Goal: Information Seeking & Learning: Learn about a topic

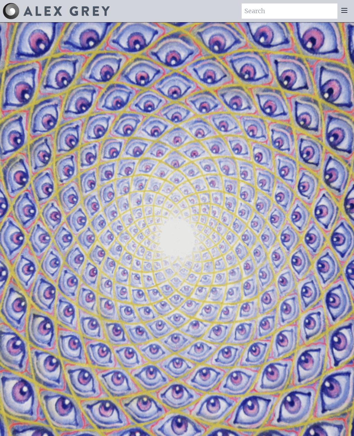
click at [346, 8] on icon at bounding box center [344, 10] width 8 height 8
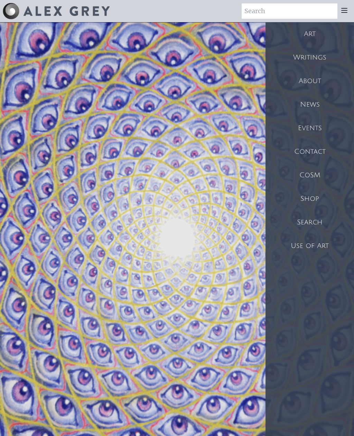
click at [305, 30] on div "Art" at bounding box center [310, 34] width 89 height 24
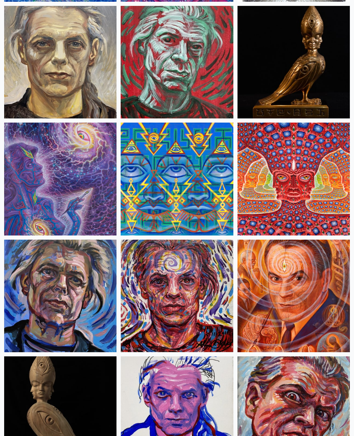
scroll to position [2416, 0]
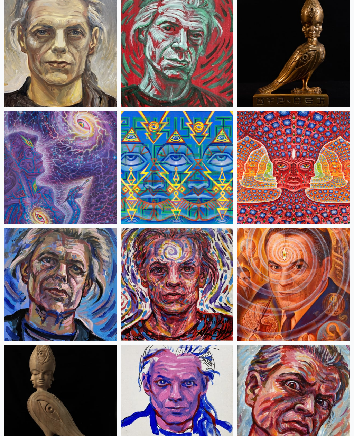
click at [326, 179] on img at bounding box center [294, 167] width 112 height 112
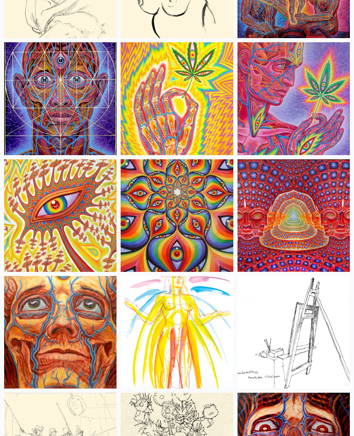
scroll to position [4231, 0]
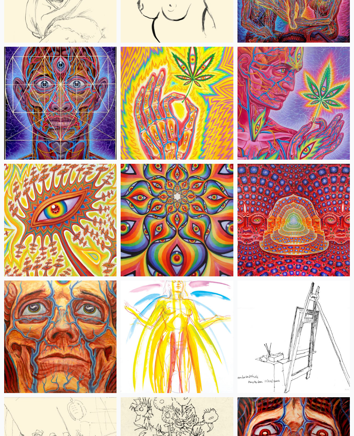
click at [340, 92] on img at bounding box center [294, 103] width 112 height 112
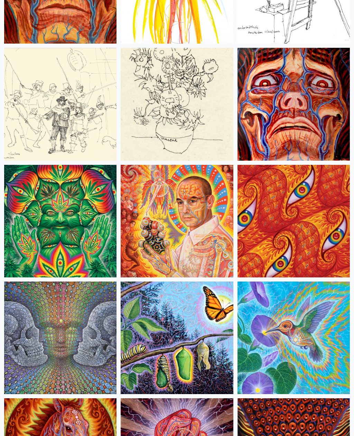
scroll to position [4641, 0]
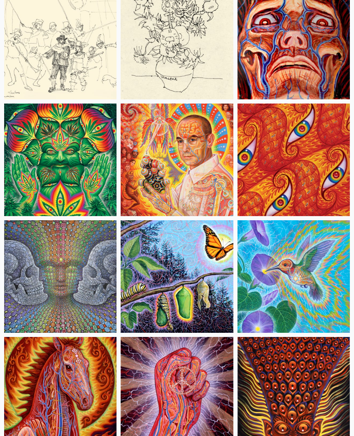
click at [200, 180] on img at bounding box center [177, 159] width 112 height 112
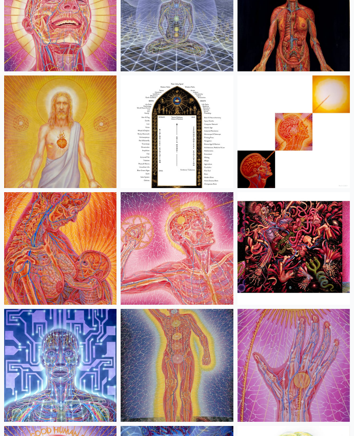
scroll to position [10393, 0]
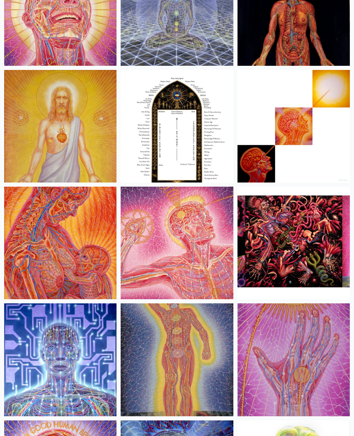
click at [301, 207] on img at bounding box center [294, 243] width 112 height 112
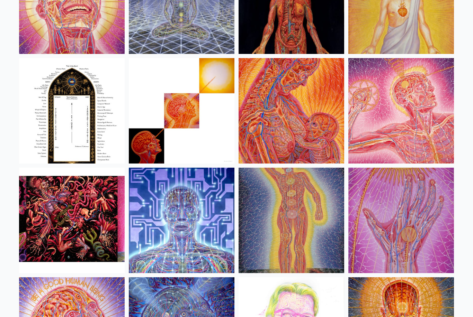
scroll to position [7368, 0]
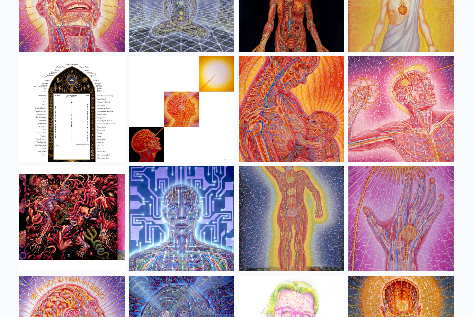
click at [324, 67] on img at bounding box center [291, 109] width 106 height 106
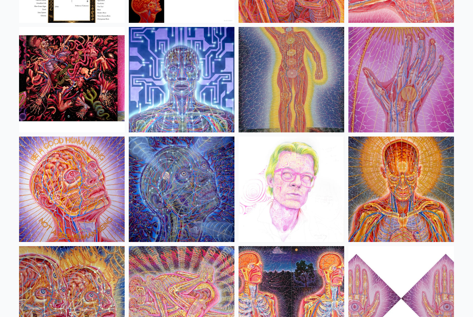
scroll to position [7507, 0]
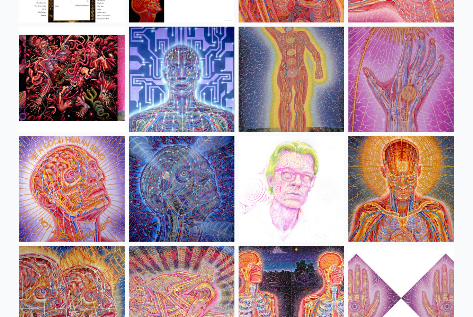
click at [208, 47] on img at bounding box center [182, 80] width 106 height 106
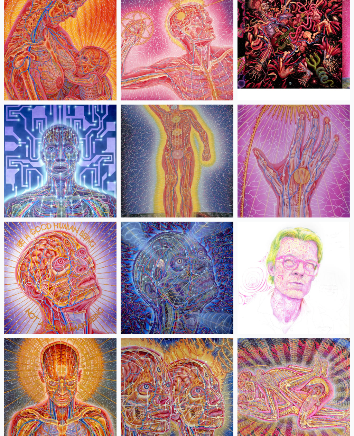
scroll to position [10590, 0]
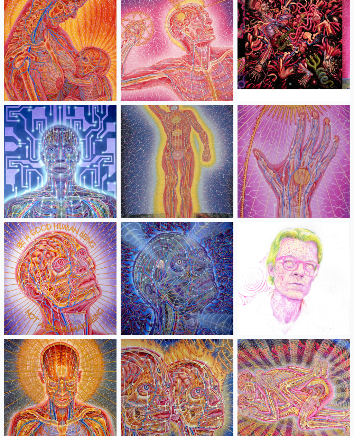
click at [217, 263] on img at bounding box center [177, 278] width 112 height 112
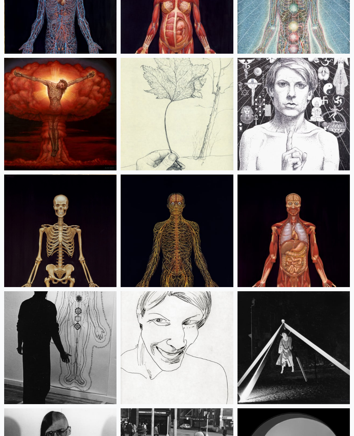
scroll to position [12155, 0]
click at [168, 262] on img at bounding box center [177, 230] width 112 height 112
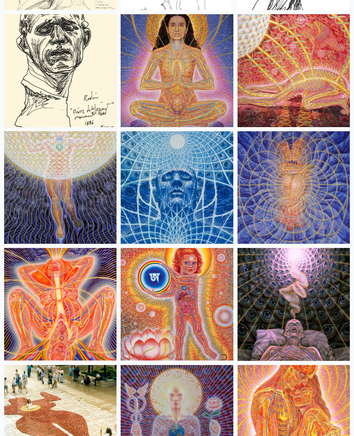
scroll to position [9048, 0]
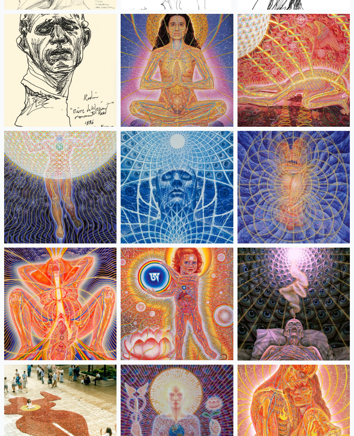
click at [261, 223] on img at bounding box center [294, 187] width 112 height 112
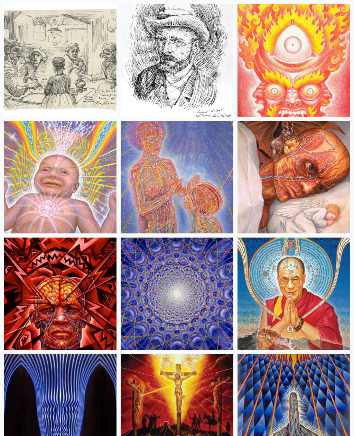
scroll to position [8359, 0]
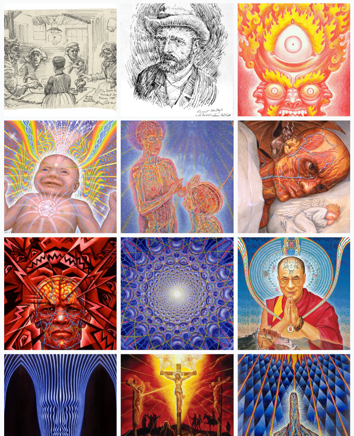
click at [88, 214] on img at bounding box center [60, 176] width 112 height 112
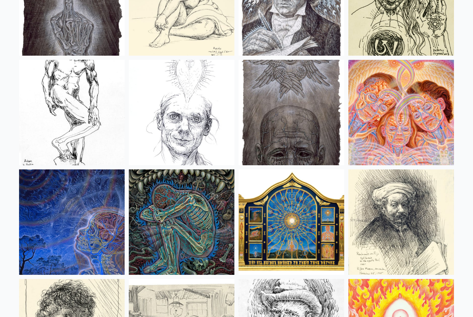
scroll to position [5608, 0]
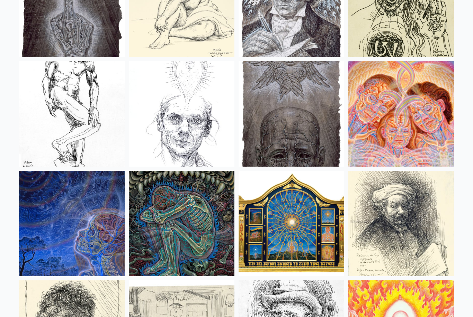
click at [227, 199] on img at bounding box center [182, 224] width 106 height 106
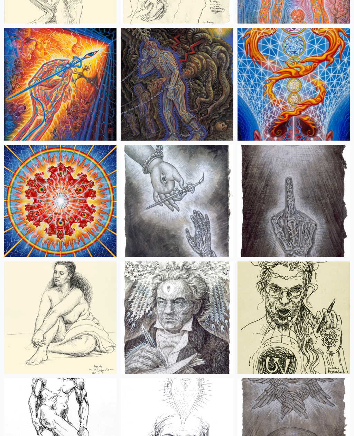
scroll to position [7634, 0]
click at [69, 28] on img at bounding box center [60, 84] width 112 height 112
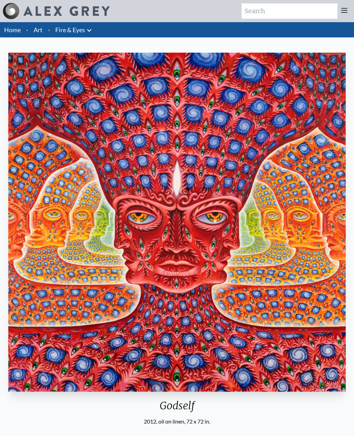
click at [350, 6] on div at bounding box center [345, 10] width 14 height 15
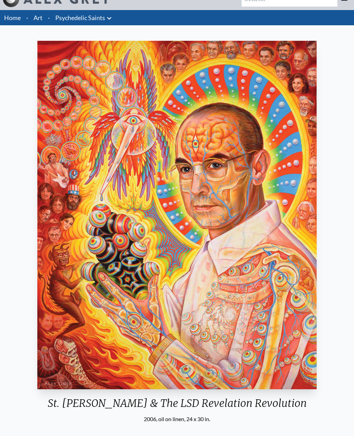
scroll to position [12, 0]
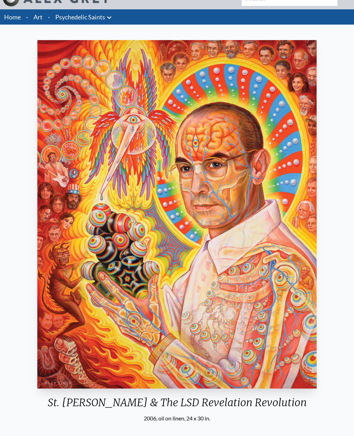
click at [77, 322] on img "9 / 15" at bounding box center [176, 214] width 279 height 348
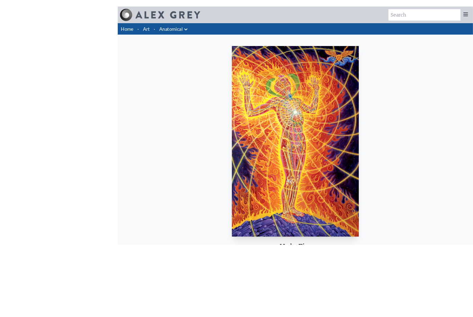
scroll to position [9, 0]
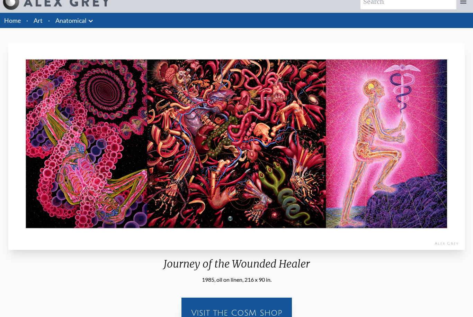
click at [254, 120] on img "25 / 35" at bounding box center [236, 146] width 456 height 207
click at [291, 111] on img "25 / 35" at bounding box center [236, 146] width 456 height 207
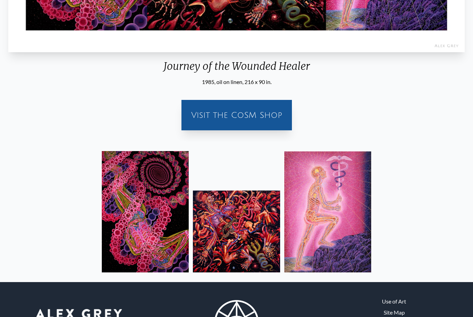
scroll to position [208, 0]
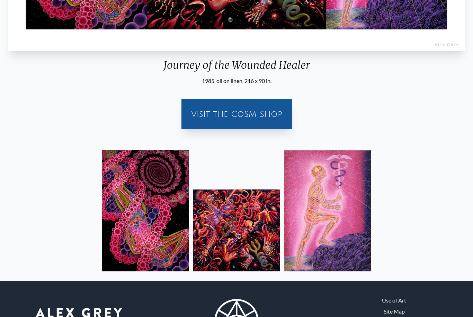
click at [246, 238] on img at bounding box center [236, 231] width 87 height 82
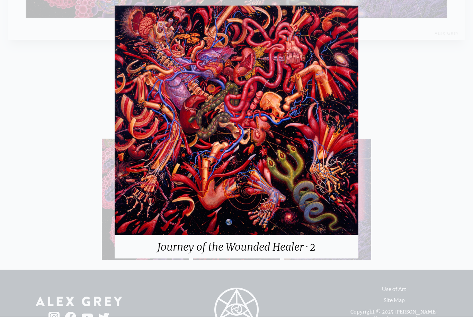
scroll to position [230, 0]
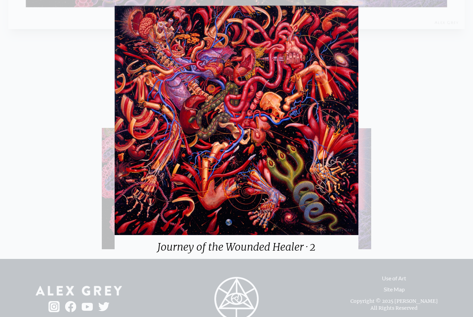
click at [71, 30] on div "Journey of the Wounded Healer · 2" at bounding box center [236, 158] width 473 height 317
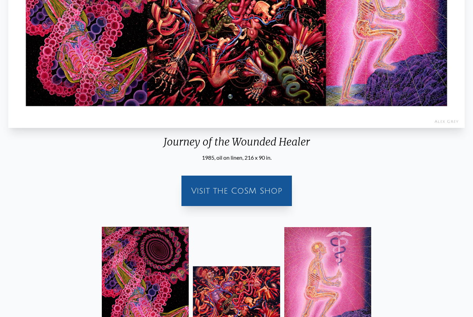
scroll to position [0, 0]
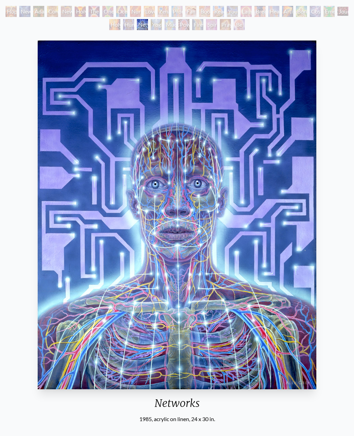
scroll to position [37, 0]
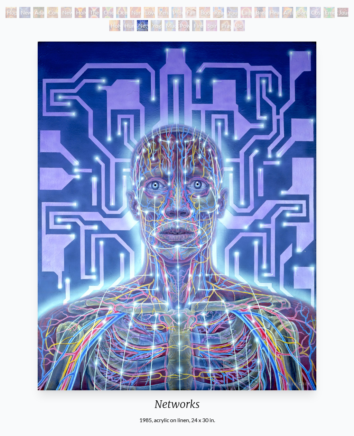
click at [335, 205] on div "Networks 1985, acrylic on linen, 24 x 30 in. Visit the CoSM Shop" at bounding box center [177, 256] width 343 height 435
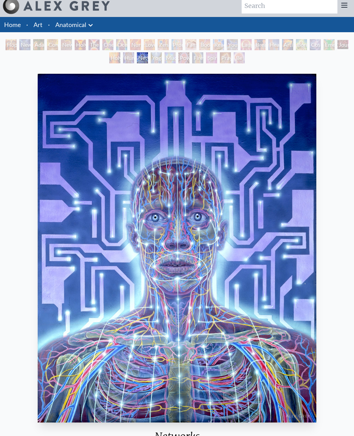
scroll to position [0, 0]
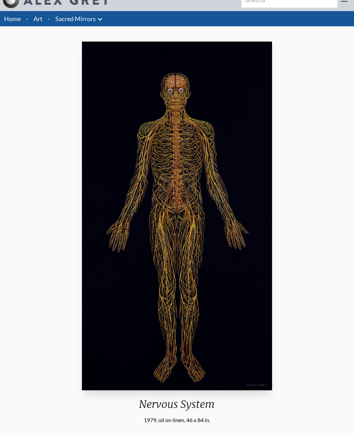
scroll to position [11, 0]
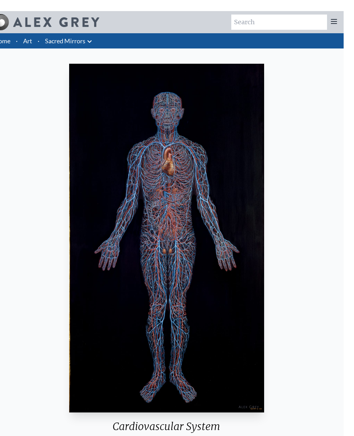
scroll to position [2, 0]
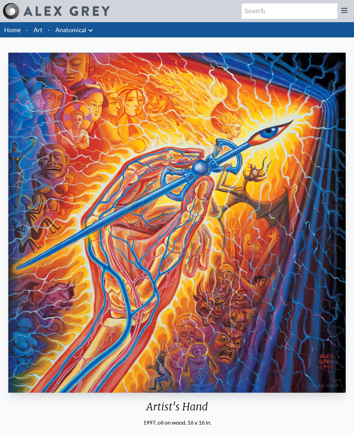
scroll to position [0, 0]
